Goal: Information Seeking & Learning: Compare options

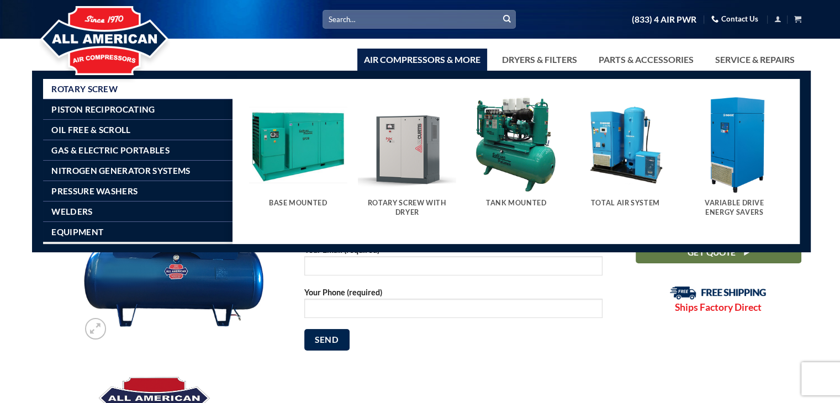
click at [417, 137] on img "Visit product category Rotary Screw With Dryer" at bounding box center [407, 145] width 98 height 98
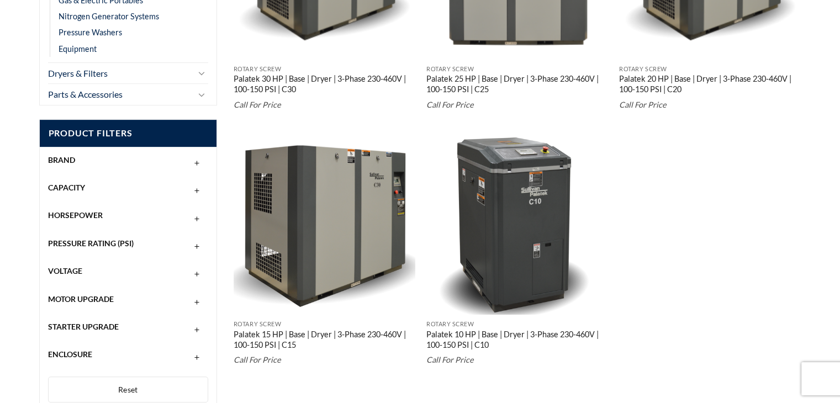
scroll to position [385, 0]
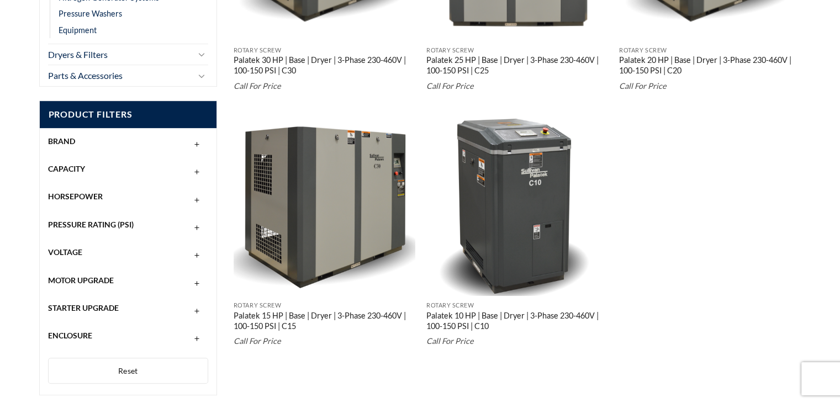
click at [495, 170] on img "Palatek 10 HP | Base | Dryer | 3-Phase 230-460V | 100-150 PSI | C10" at bounding box center [518, 205] width 182 height 182
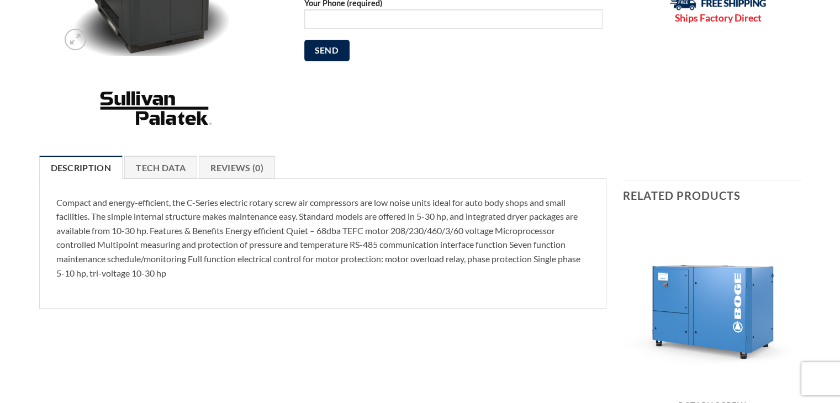
scroll to position [290, 0]
click at [160, 162] on link "Tech Data" at bounding box center [160, 167] width 73 height 23
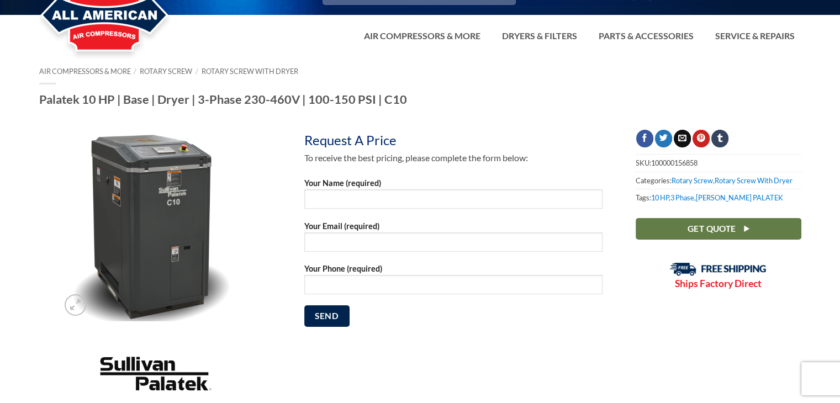
scroll to position [0, 0]
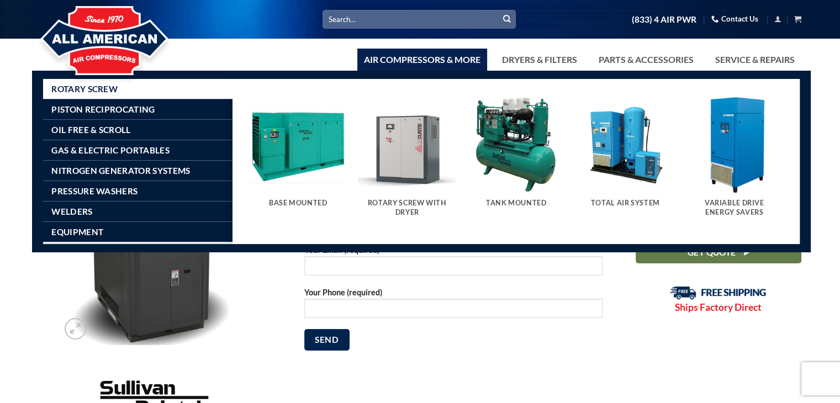
click at [632, 135] on img "Visit product category Total Air System" at bounding box center [625, 145] width 98 height 98
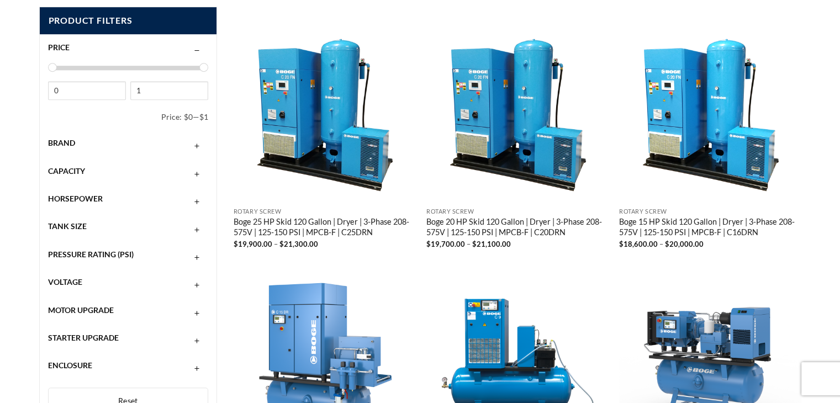
scroll to position [479, 0]
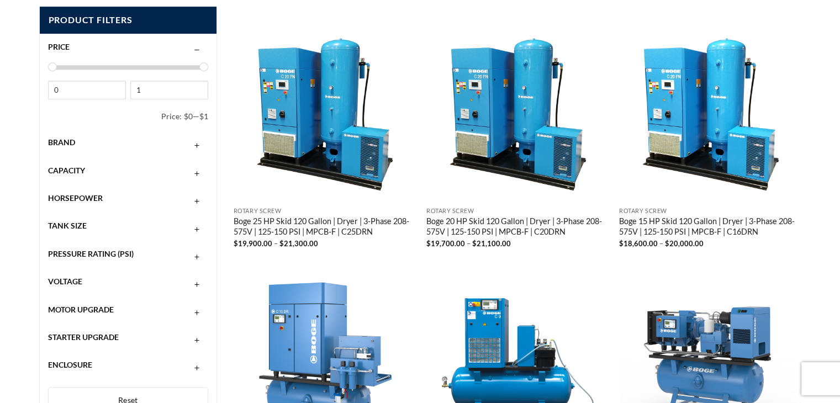
click at [669, 107] on img "Boge 15 HP Skid 120 Gallon | Dryer | 3-Phase 208-575V | 125-150 PSI | MPCB-F | …" at bounding box center [710, 110] width 182 height 182
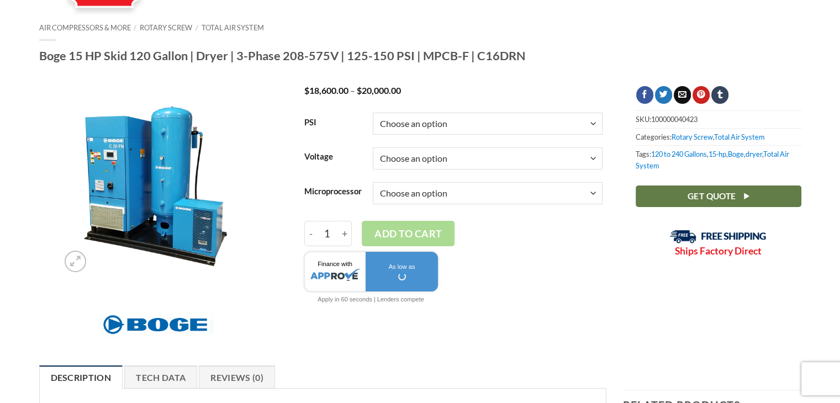
scroll to position [68, 0]
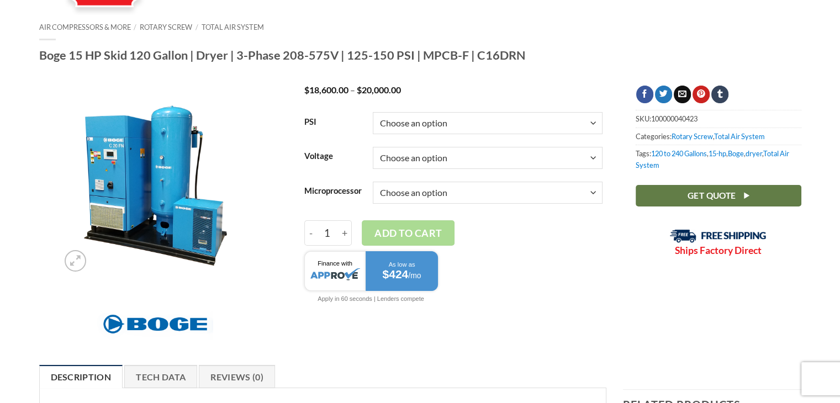
click at [590, 129] on select "Choose an option 125 150" at bounding box center [488, 123] width 230 height 22
select select "150"
click at [373, 112] on select "Choose an option 125 150" at bounding box center [488, 123] width 230 height 22
click at [594, 158] on select "Choose an option 3/60/200V 3/60/208V 3/60/230V 3/60/460V 3/60/575V" at bounding box center [488, 158] width 230 height 22
click at [373, 147] on select "Choose an option 3/60/200V 3/60/208V 3/60/230V 3/60/460V 3/60/575V" at bounding box center [488, 158] width 230 height 22
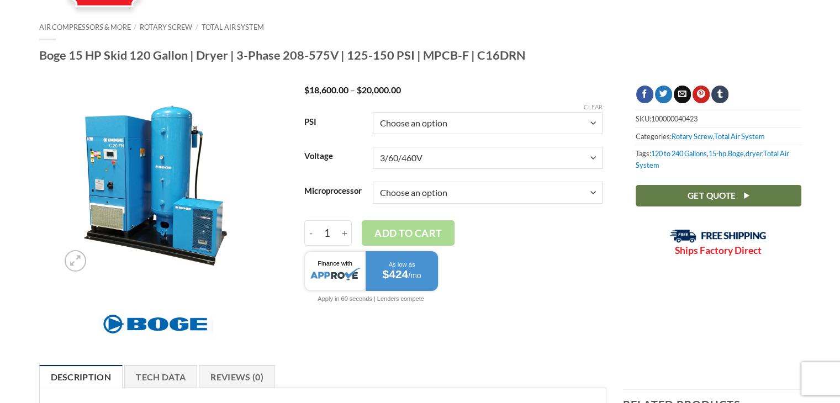
select select "3-60-460v"
click at [593, 194] on select "Choose an option Base Focus 2.0" at bounding box center [488, 193] width 230 height 22
select select "focus-2-0"
click at [373, 182] on select "Choose an option Base Focus 2.0" at bounding box center [488, 193] width 230 height 22
select select "3-60-460v"
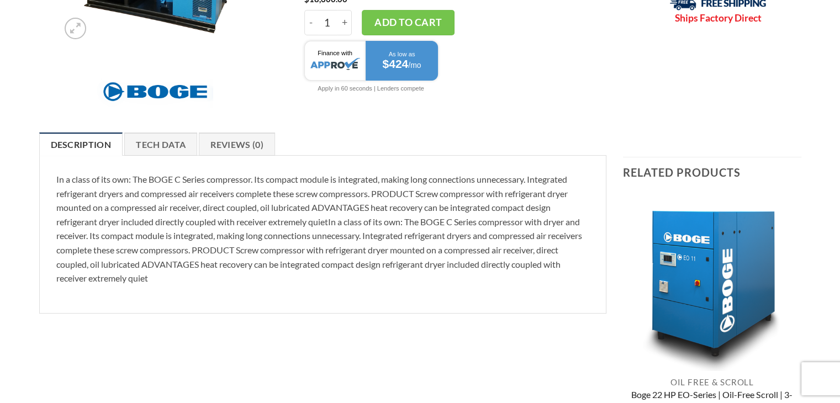
scroll to position [313, 0]
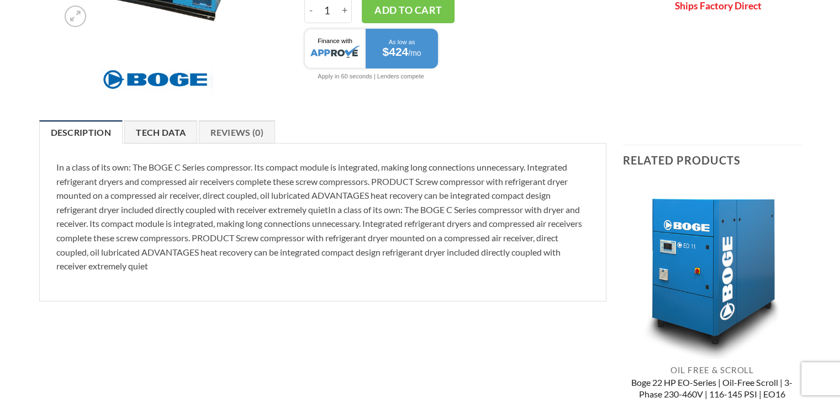
click at [178, 128] on link "Tech Data" at bounding box center [160, 131] width 73 height 23
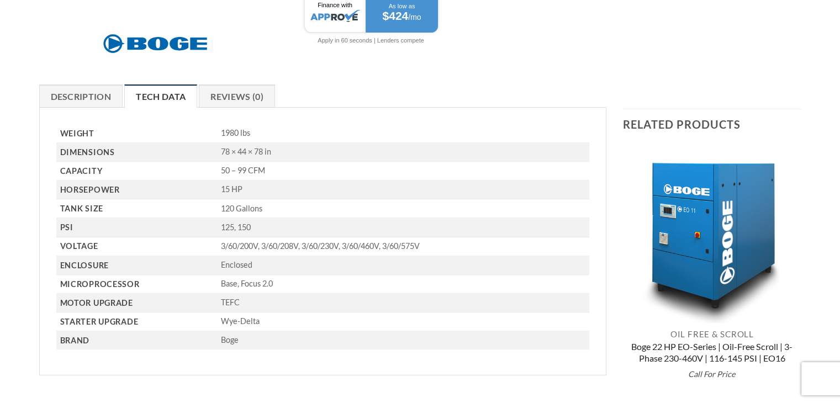
scroll to position [346, 0]
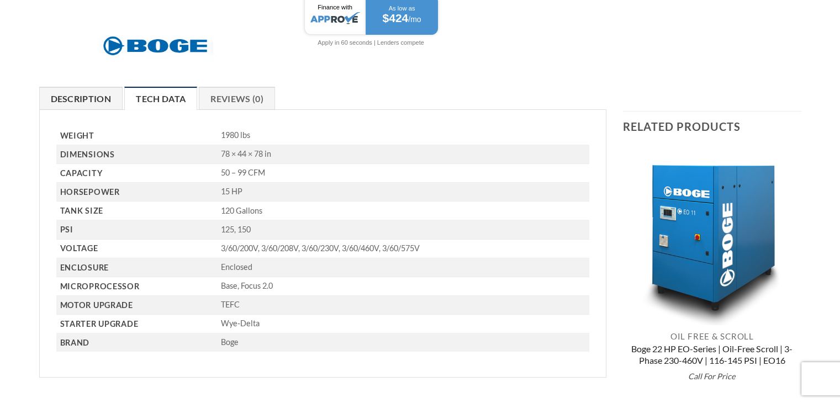
click at [73, 96] on link "Description" at bounding box center [81, 98] width 84 height 23
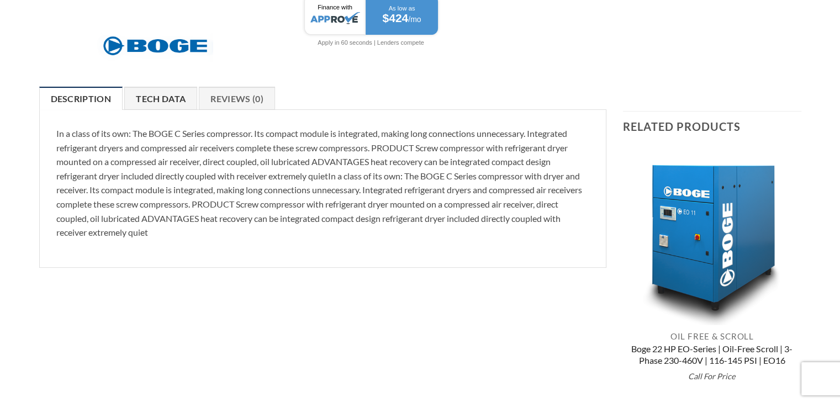
click at [137, 94] on link "Tech Data" at bounding box center [160, 98] width 73 height 23
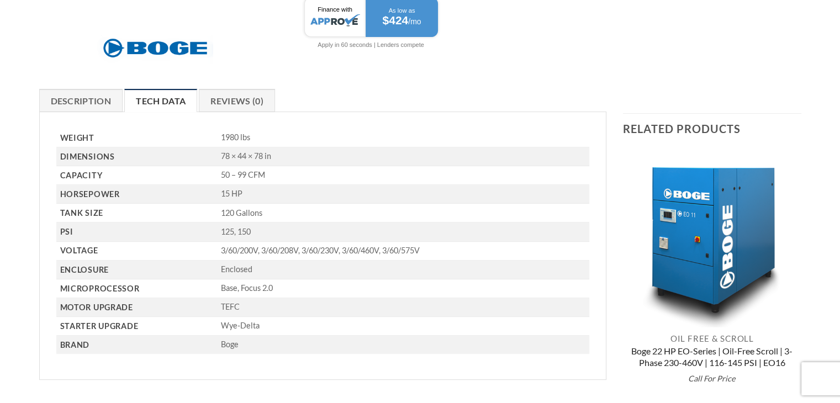
scroll to position [345, 0]
click at [84, 102] on link "Description" at bounding box center [81, 99] width 84 height 23
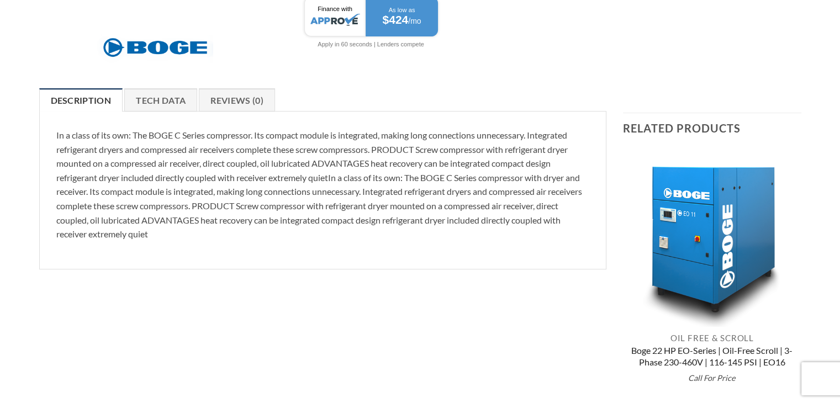
click at [707, 208] on img "Boge 22 HP EO-Series | Oil-Free Scroll | 3-Phase 230-460V | 116-145 PSI | EO16" at bounding box center [712, 238] width 178 height 178
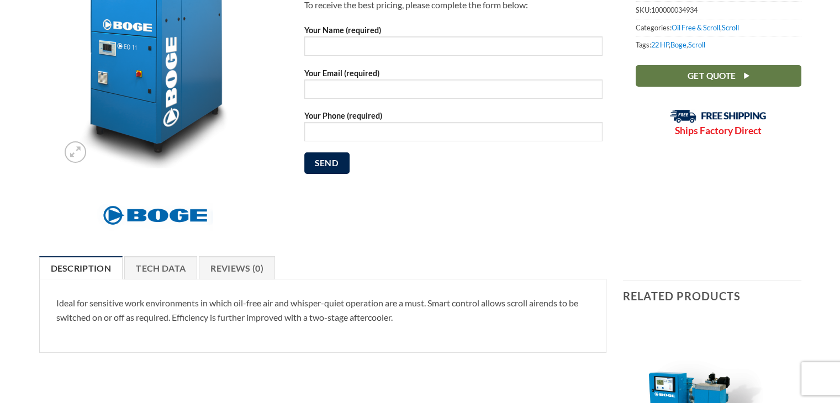
scroll to position [180, 0]
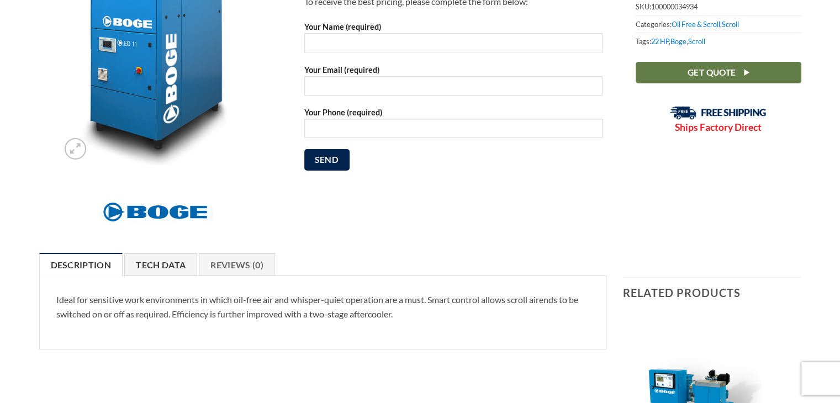
click at [164, 269] on link "Tech Data" at bounding box center [160, 264] width 73 height 23
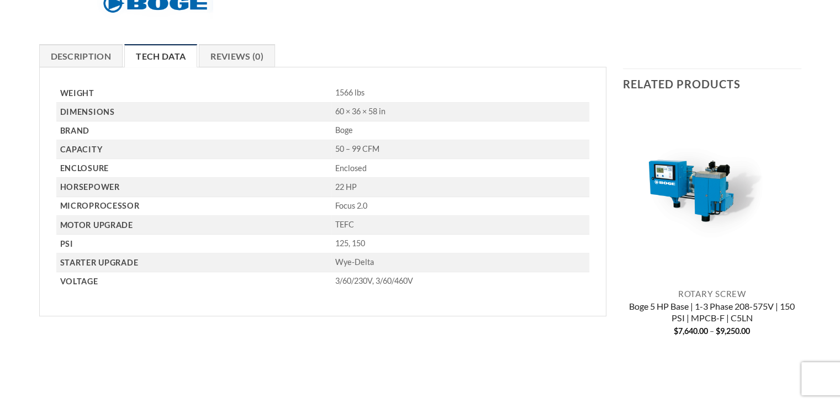
scroll to position [390, 0]
